Goal: Information Seeking & Learning: Learn about a topic

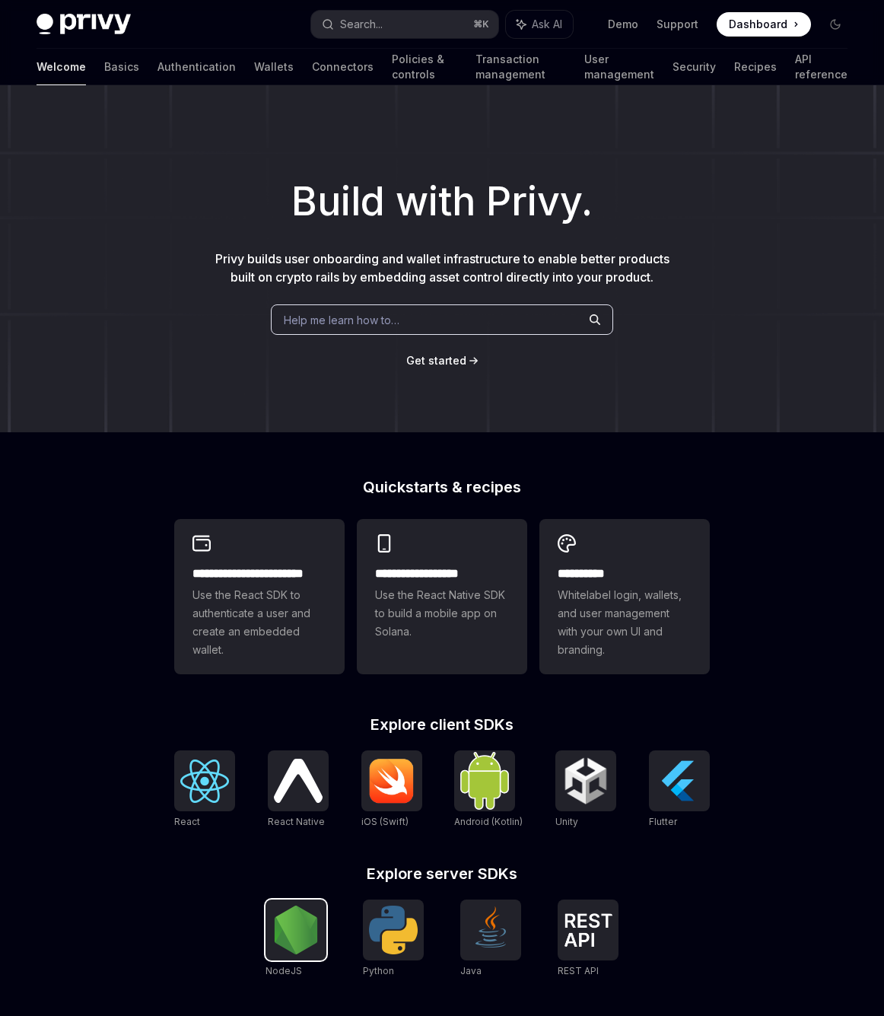
click at [288, 939] on img at bounding box center [296, 930] width 49 height 49
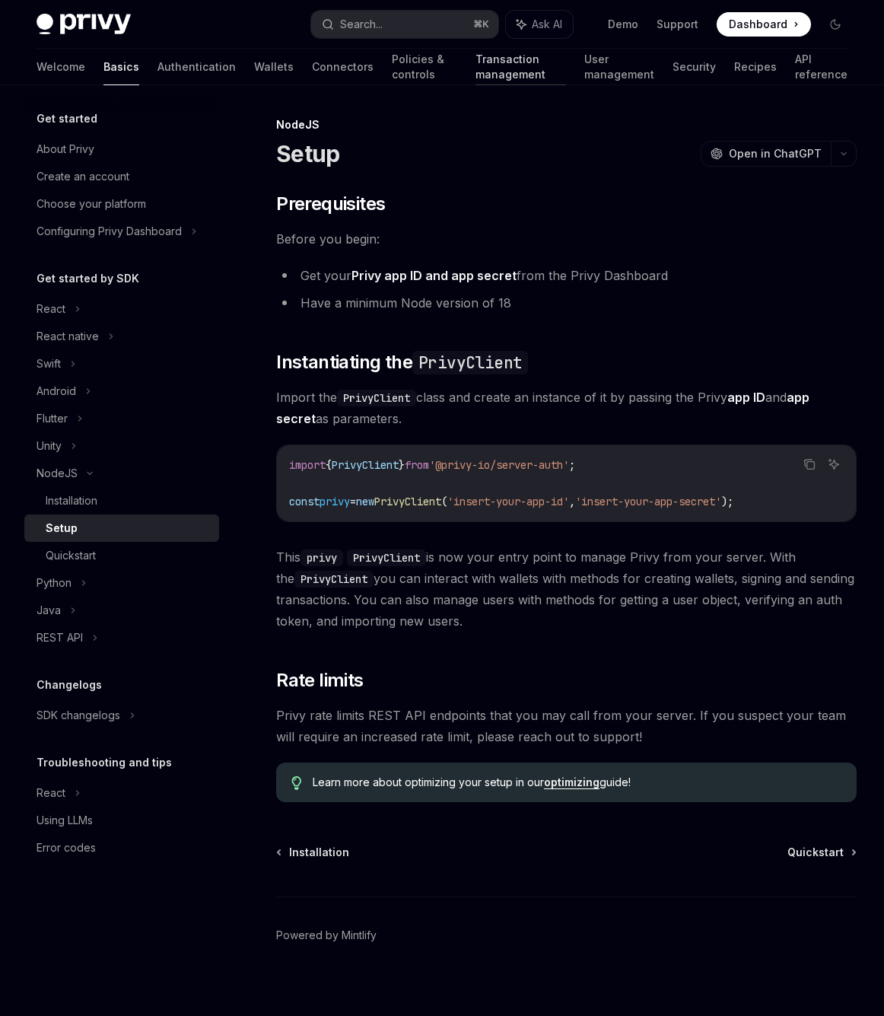
click at [476, 72] on link "Transaction management" at bounding box center [521, 67] width 91 height 37
type textarea "*"
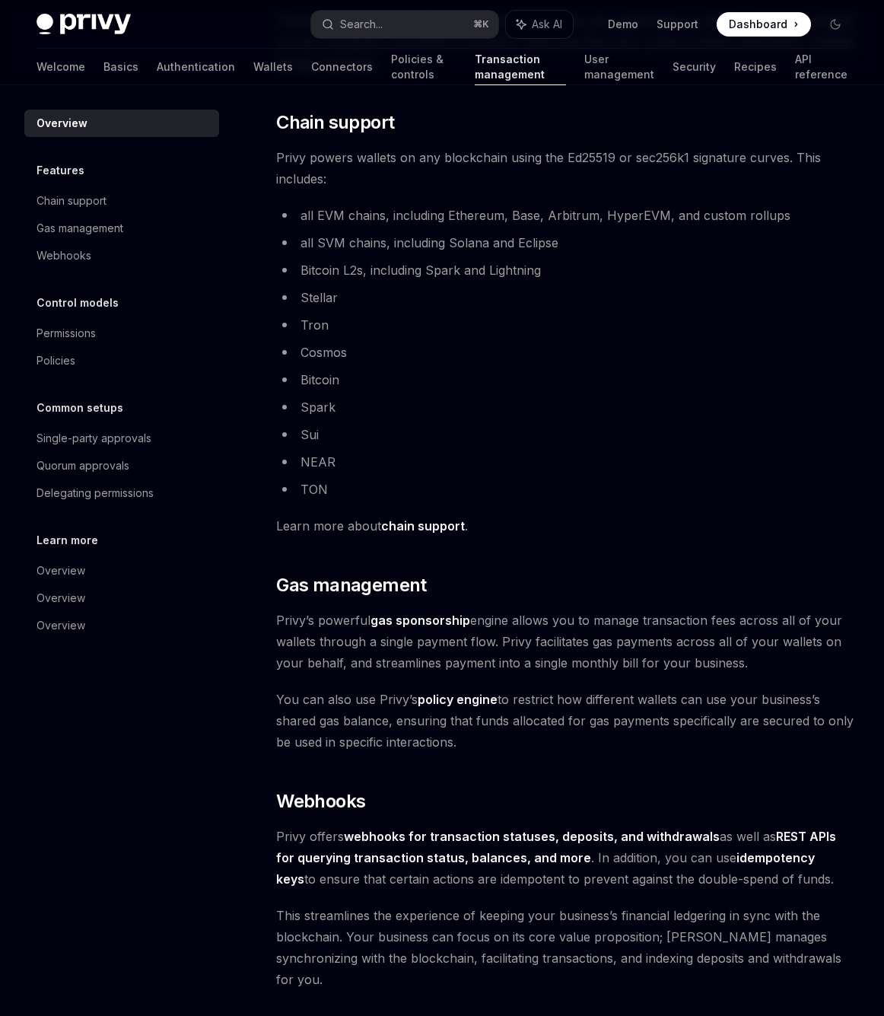
scroll to position [827, 0]
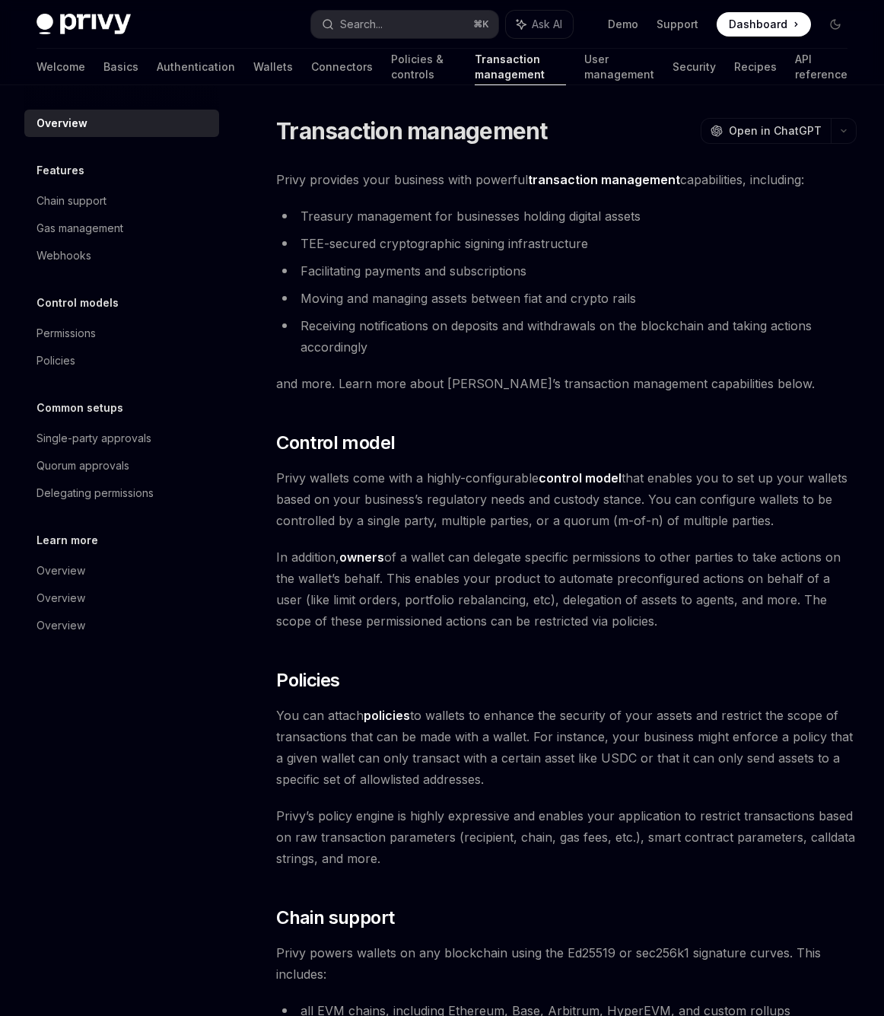
scroll to position [827, 0]
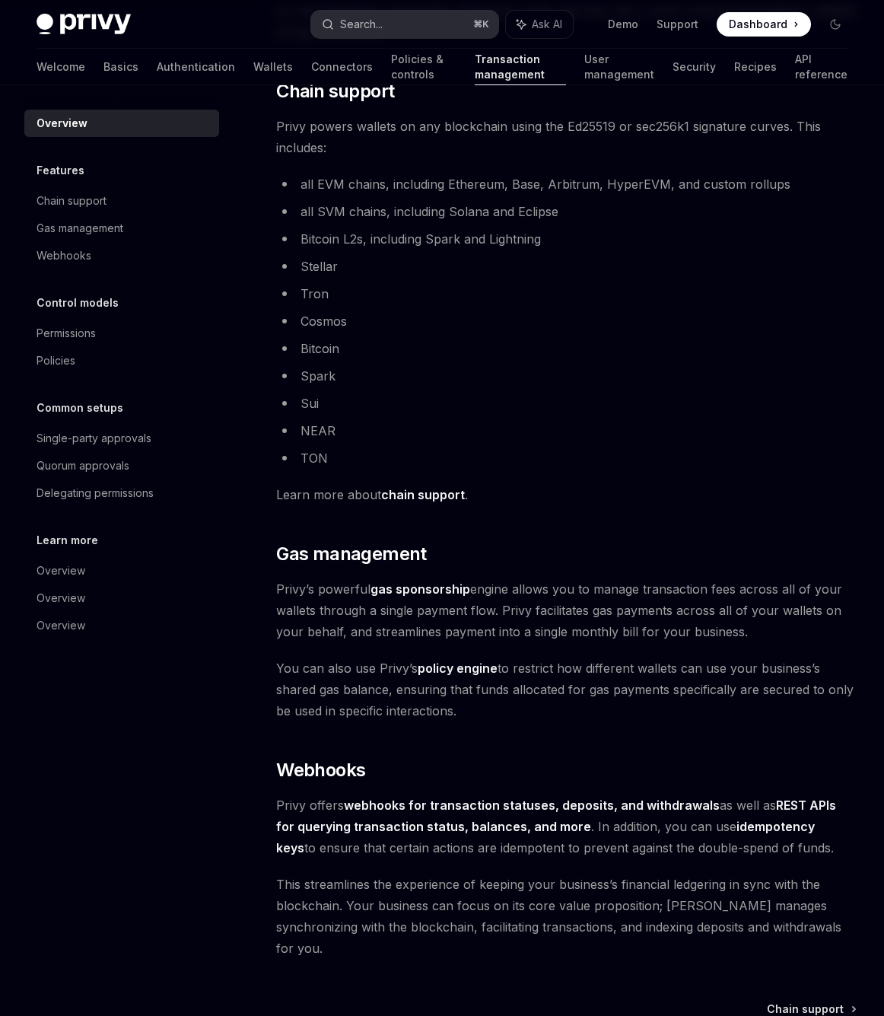
click at [429, 22] on button "Search... ⌘ K" at bounding box center [405, 24] width 188 height 27
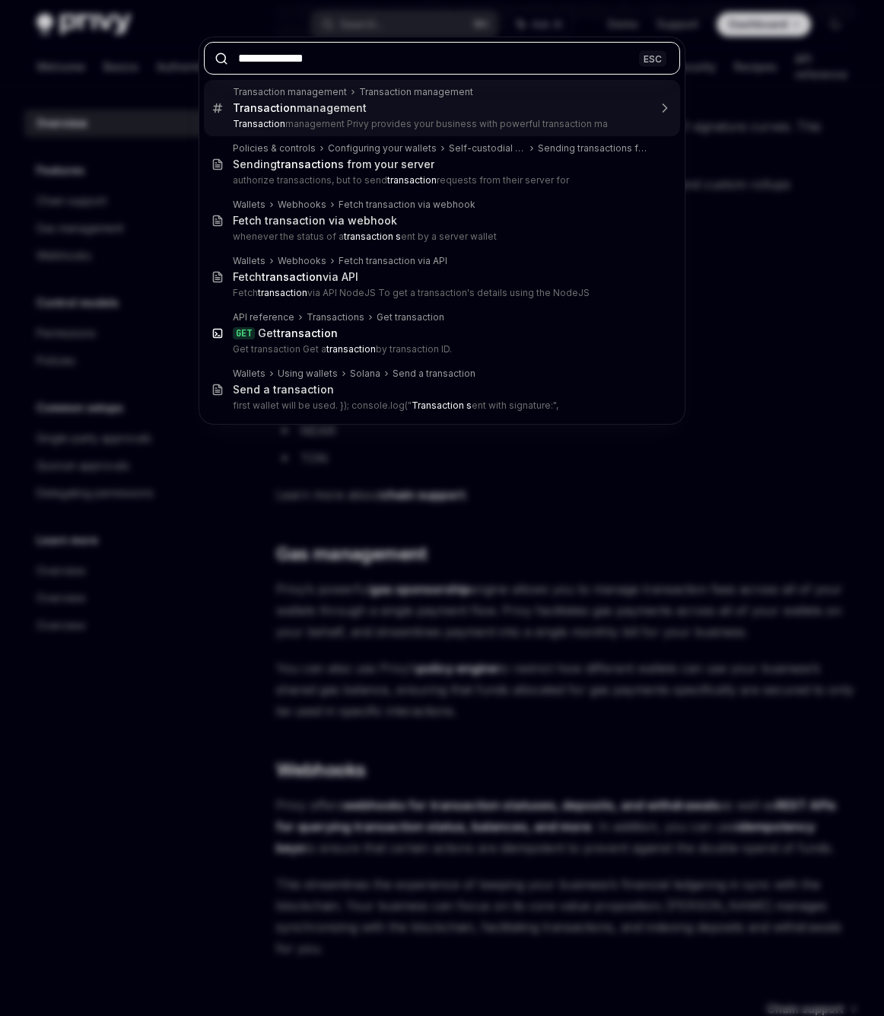
type input "**********"
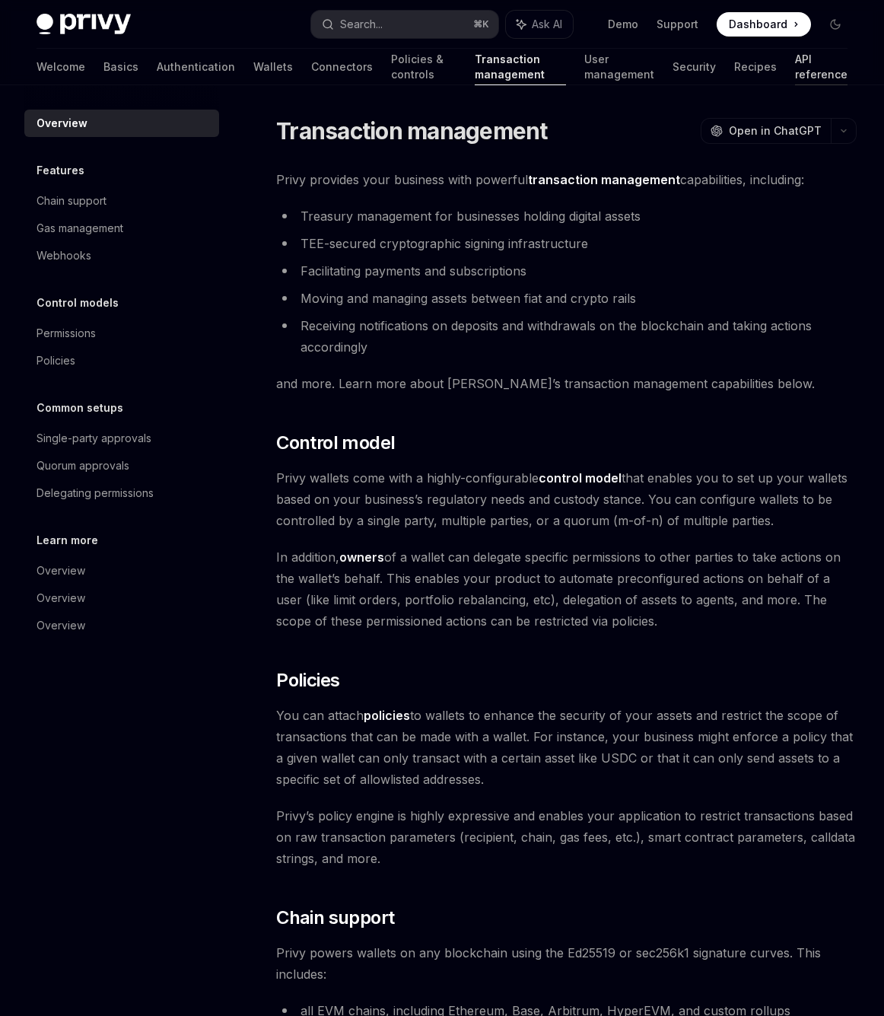
click at [795, 77] on link "API reference" at bounding box center [821, 67] width 53 height 37
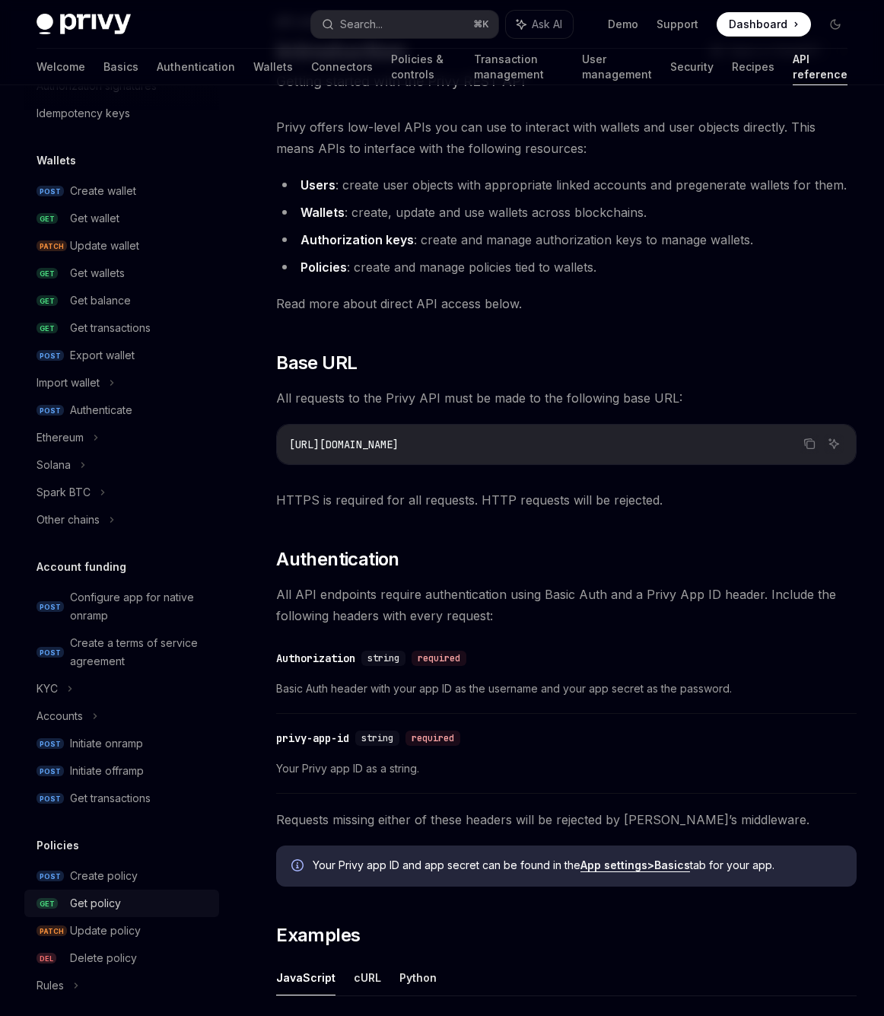
scroll to position [26, 0]
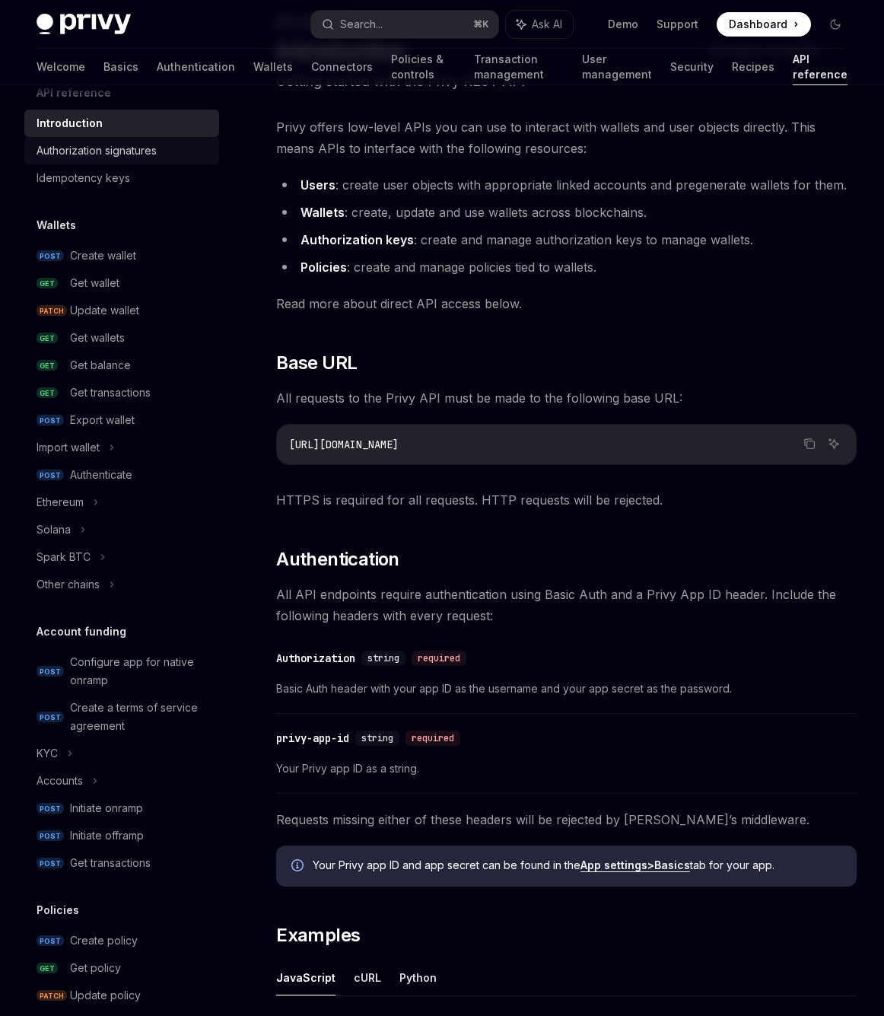
click at [125, 155] on div "Authorization signatures" at bounding box center [97, 151] width 120 height 18
type textarea "*"
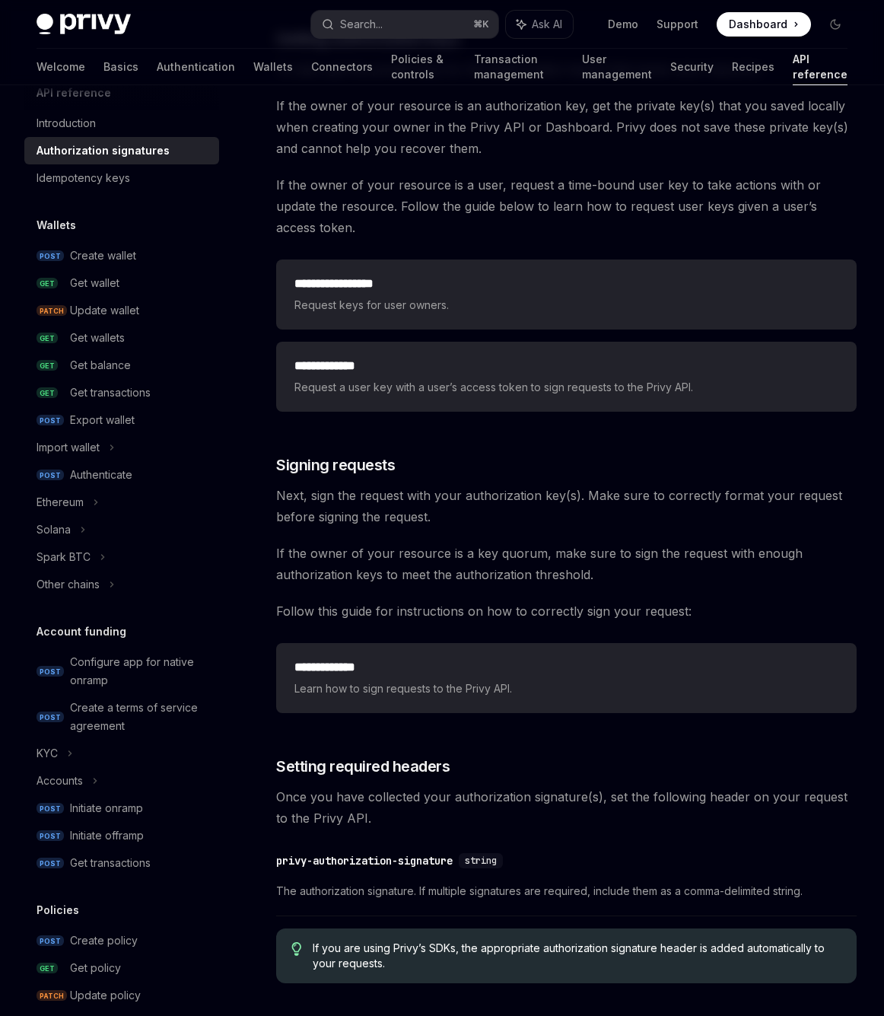
scroll to position [2020, 0]
